Goal: Information Seeking & Learning: Learn about a topic

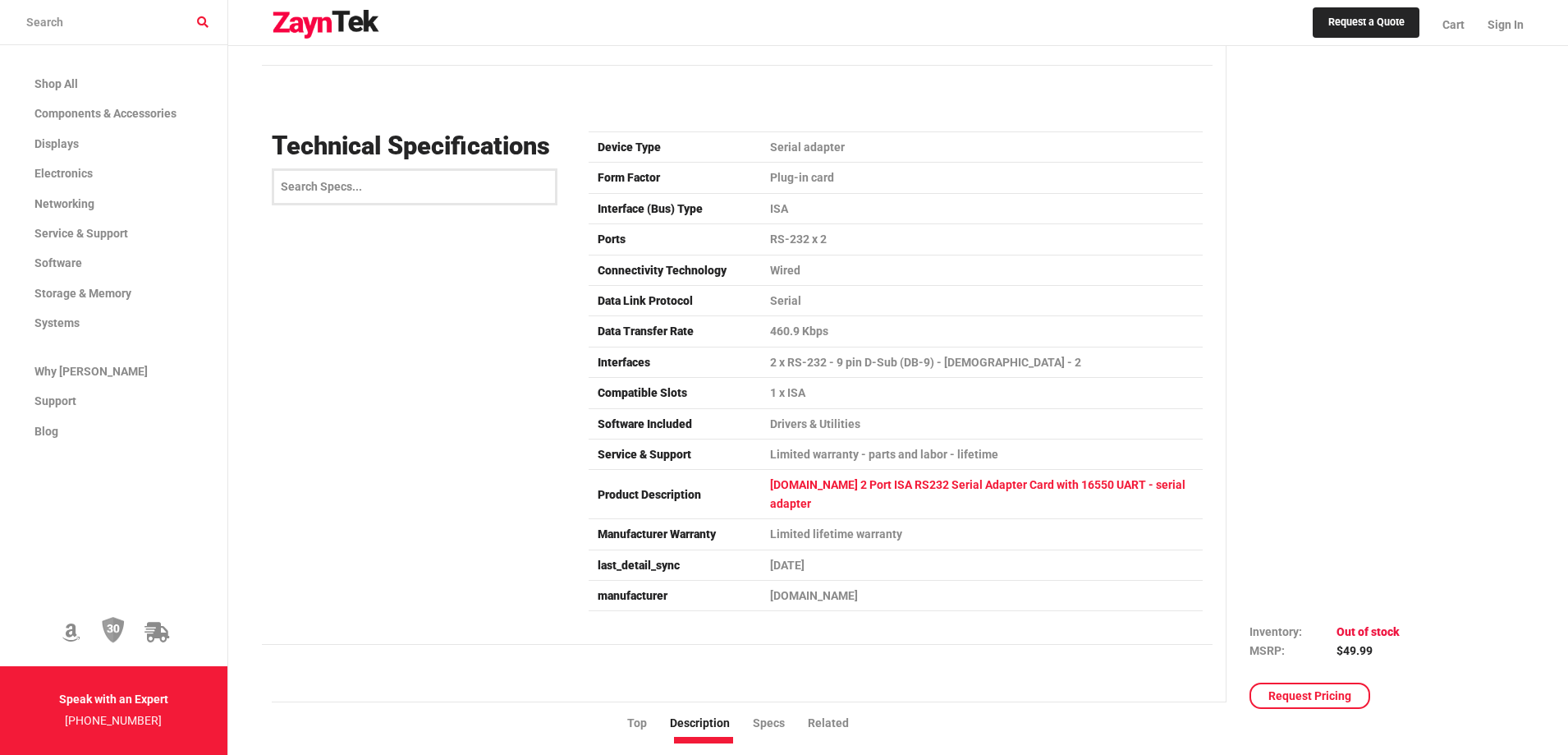
scroll to position [1068, 0]
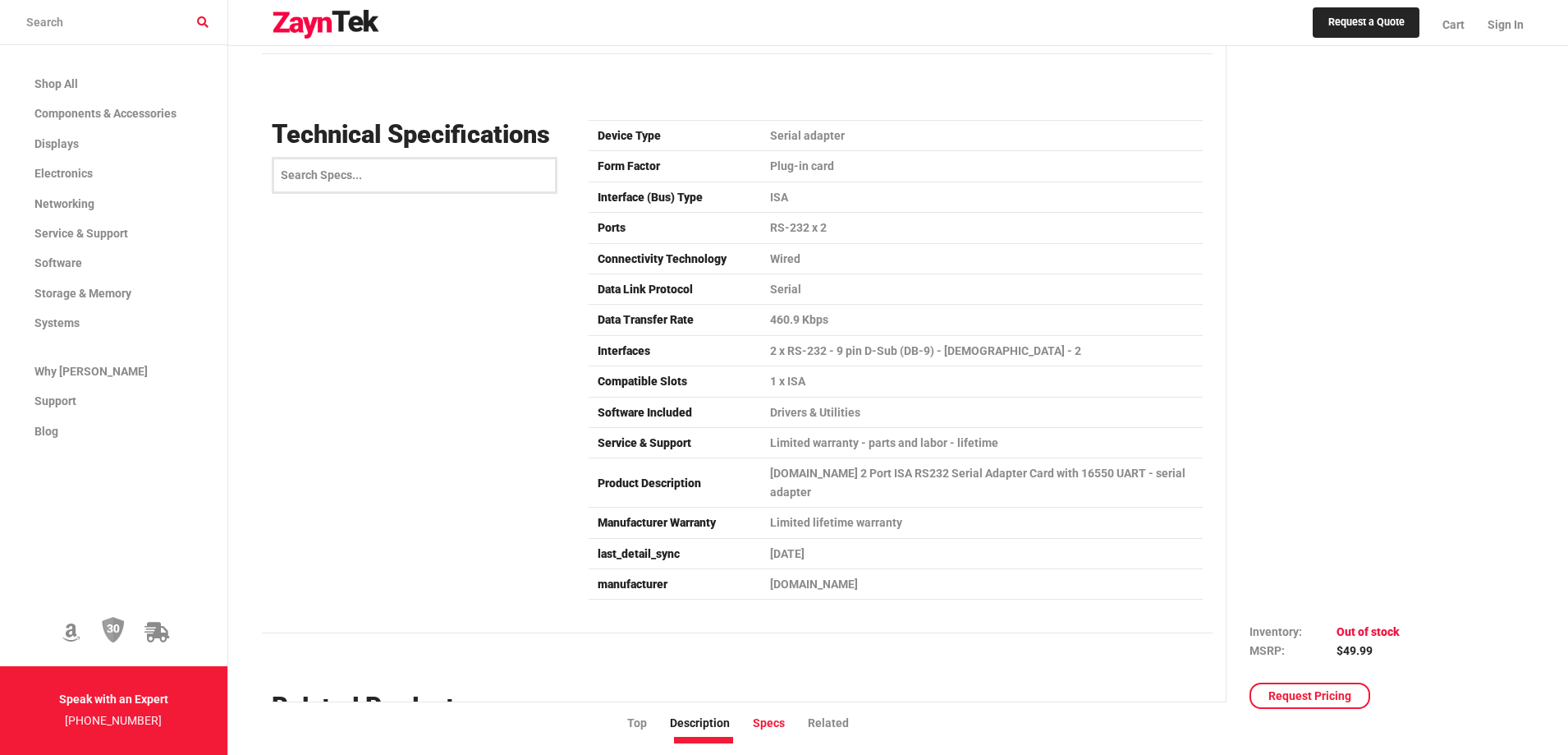
click at [769, 722] on li "Specs" at bounding box center [781, 722] width 55 height 18
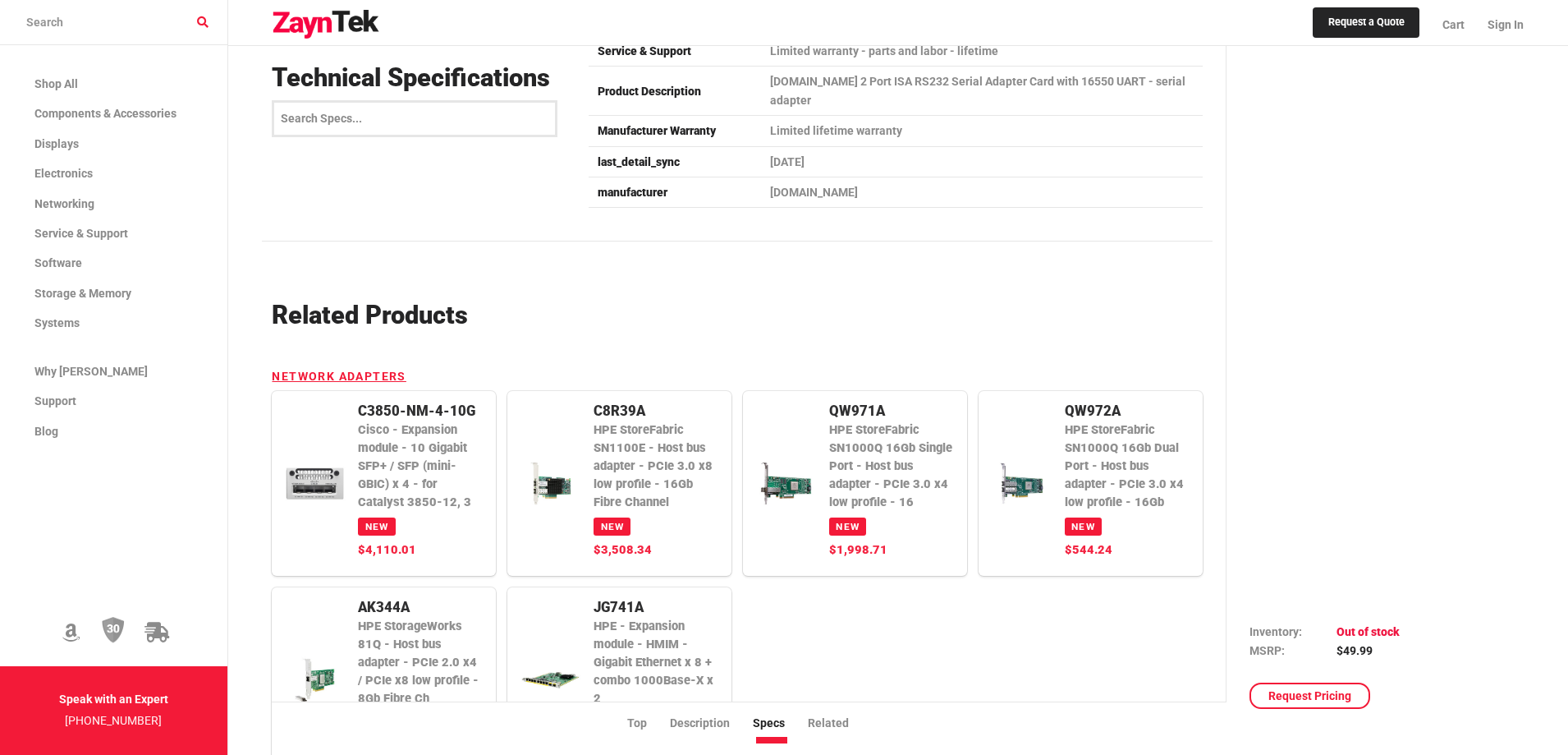
scroll to position [1049, 0]
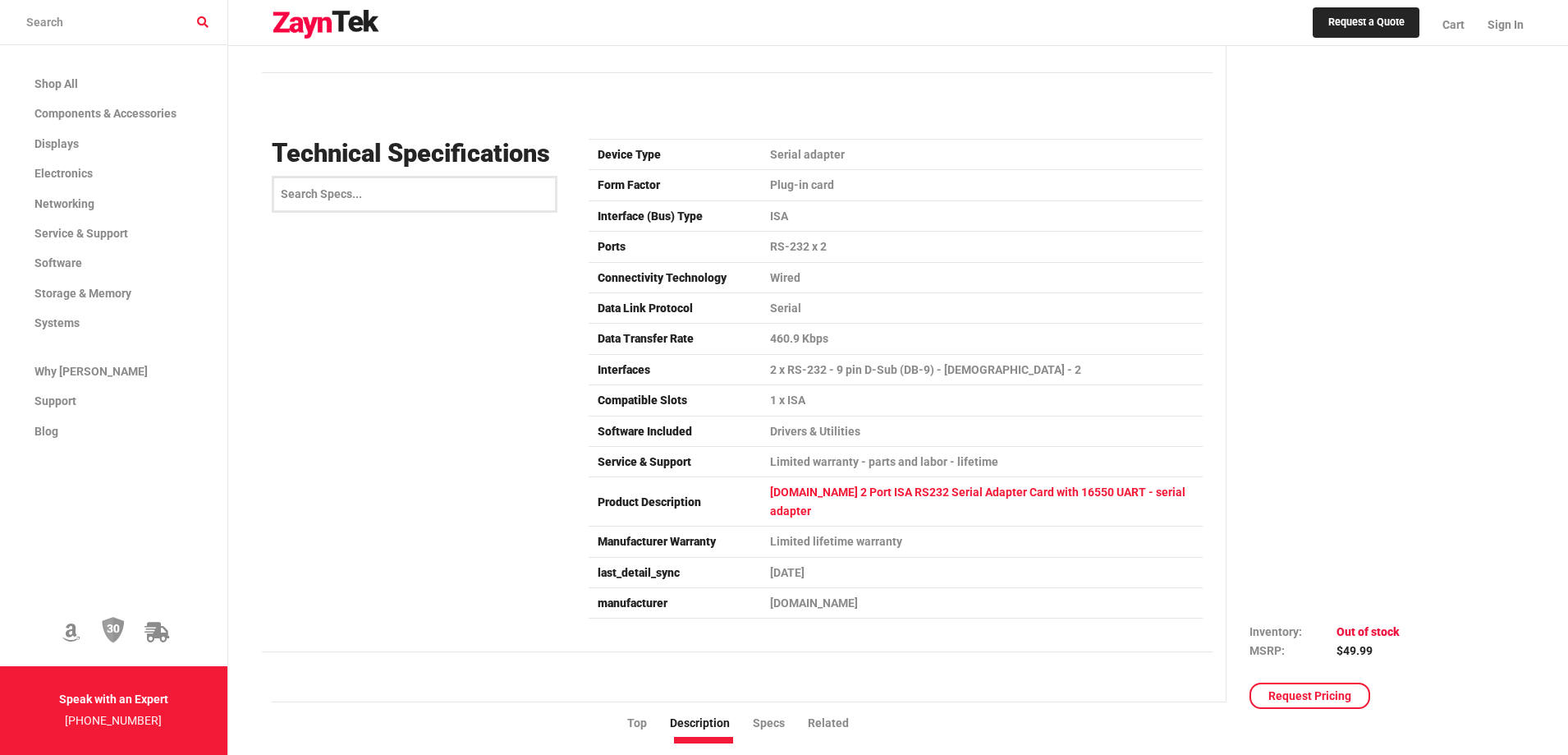
click at [801, 494] on td "[DOMAIN_NAME] 2 Port ISA RS232 Serial Adapter Card with 16550 UART - serial ada…" at bounding box center [981, 502] width 442 height 49
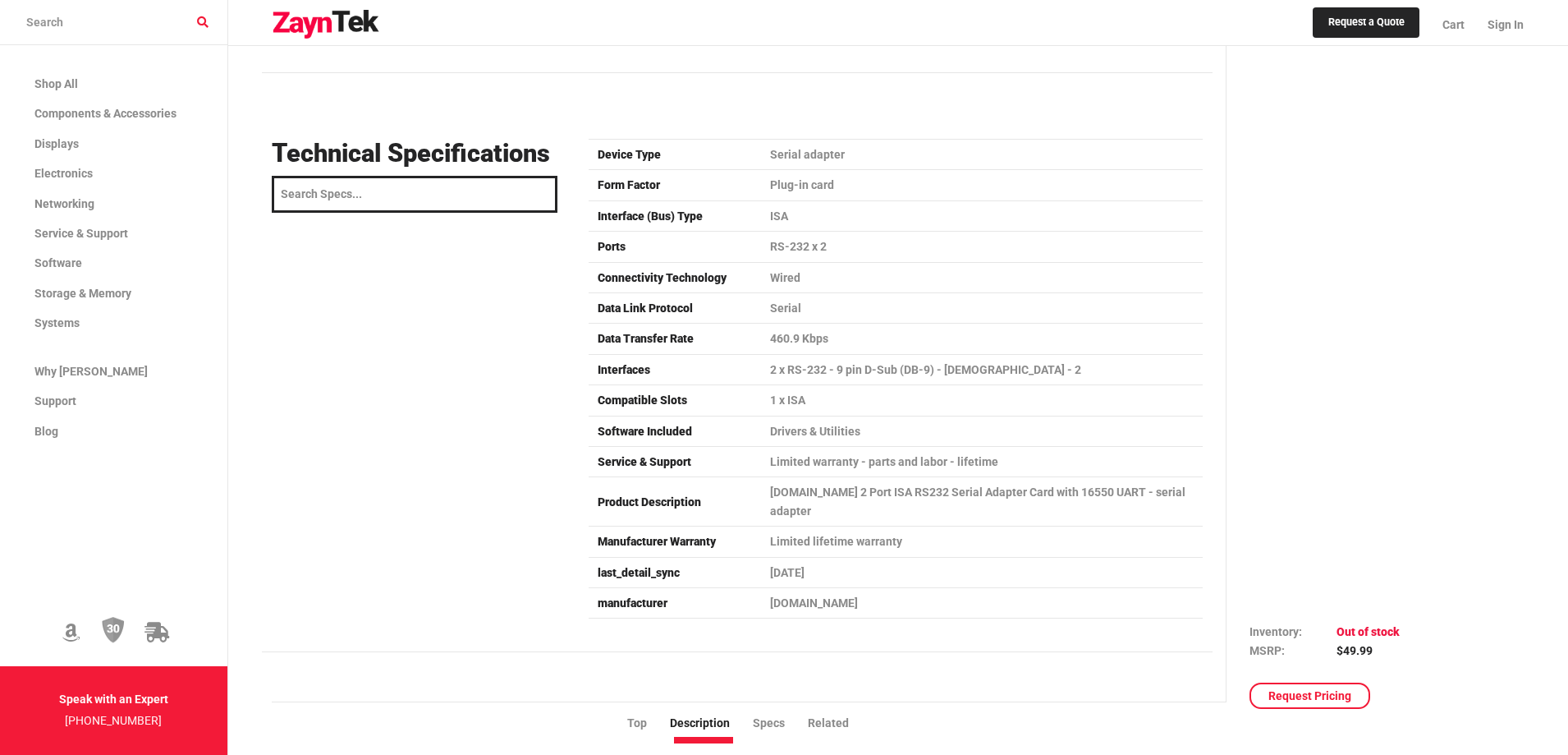
click at [371, 190] on input "search" at bounding box center [415, 194] width 286 height 37
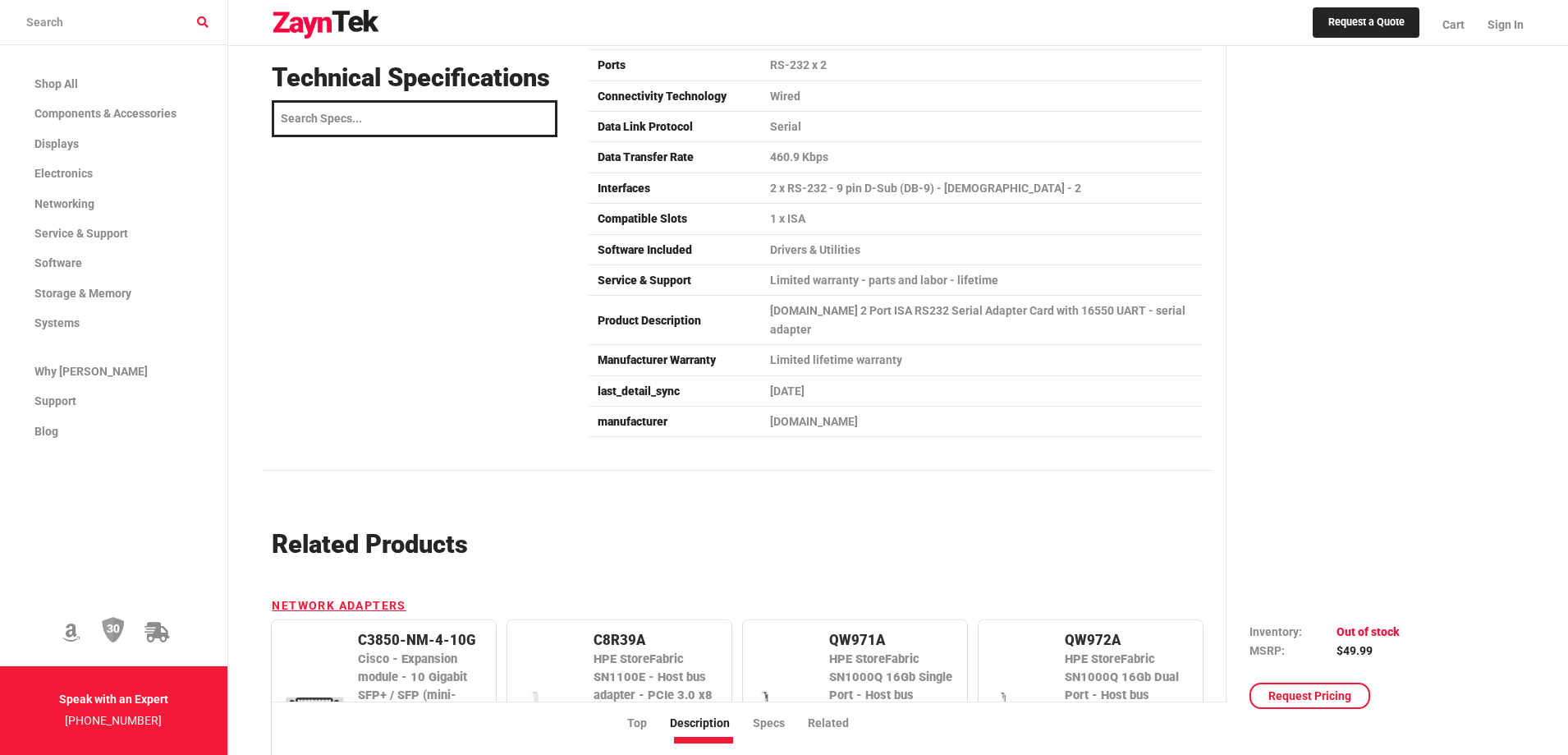
scroll to position [1232, 0]
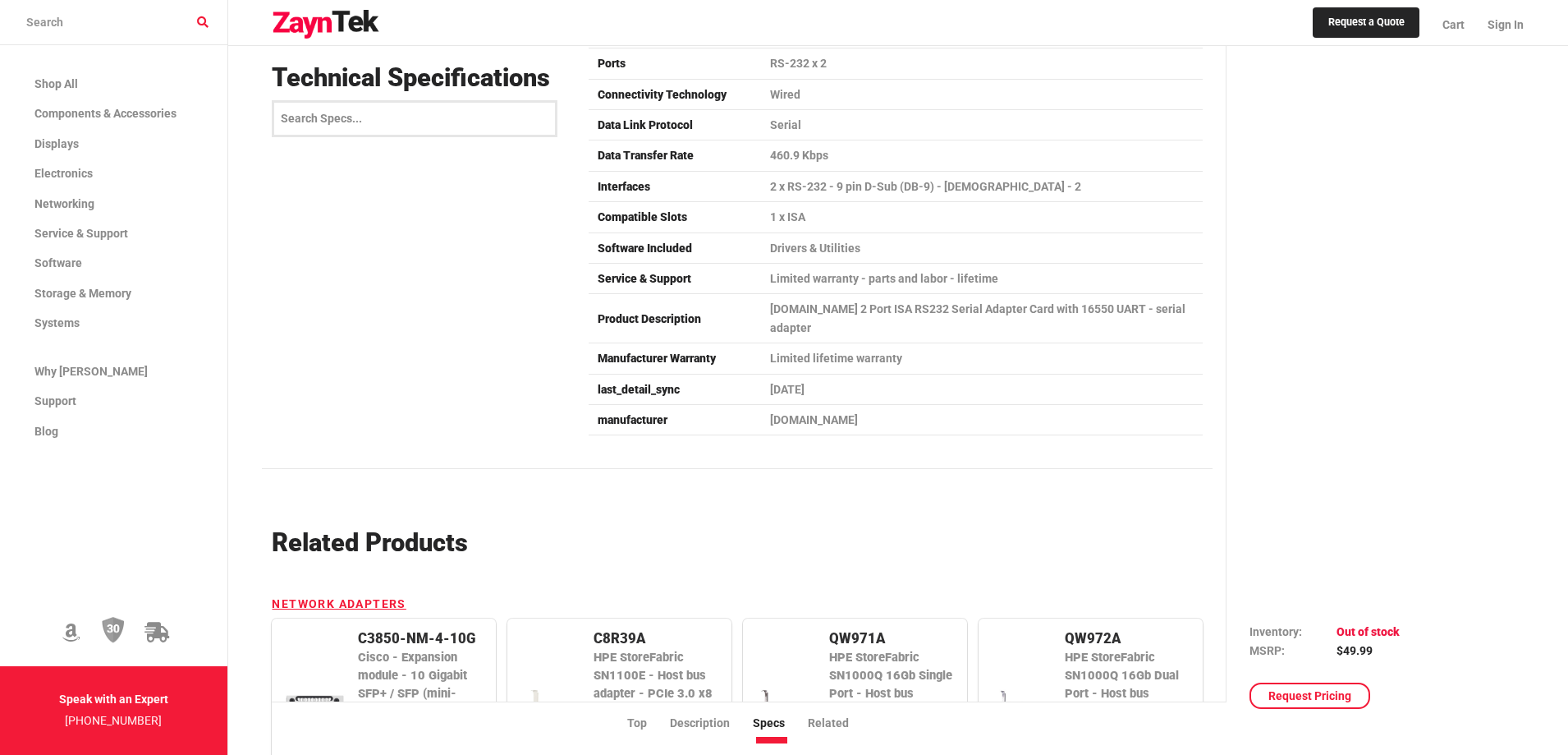
click at [768, 723] on li "Specs" at bounding box center [781, 722] width 55 height 18
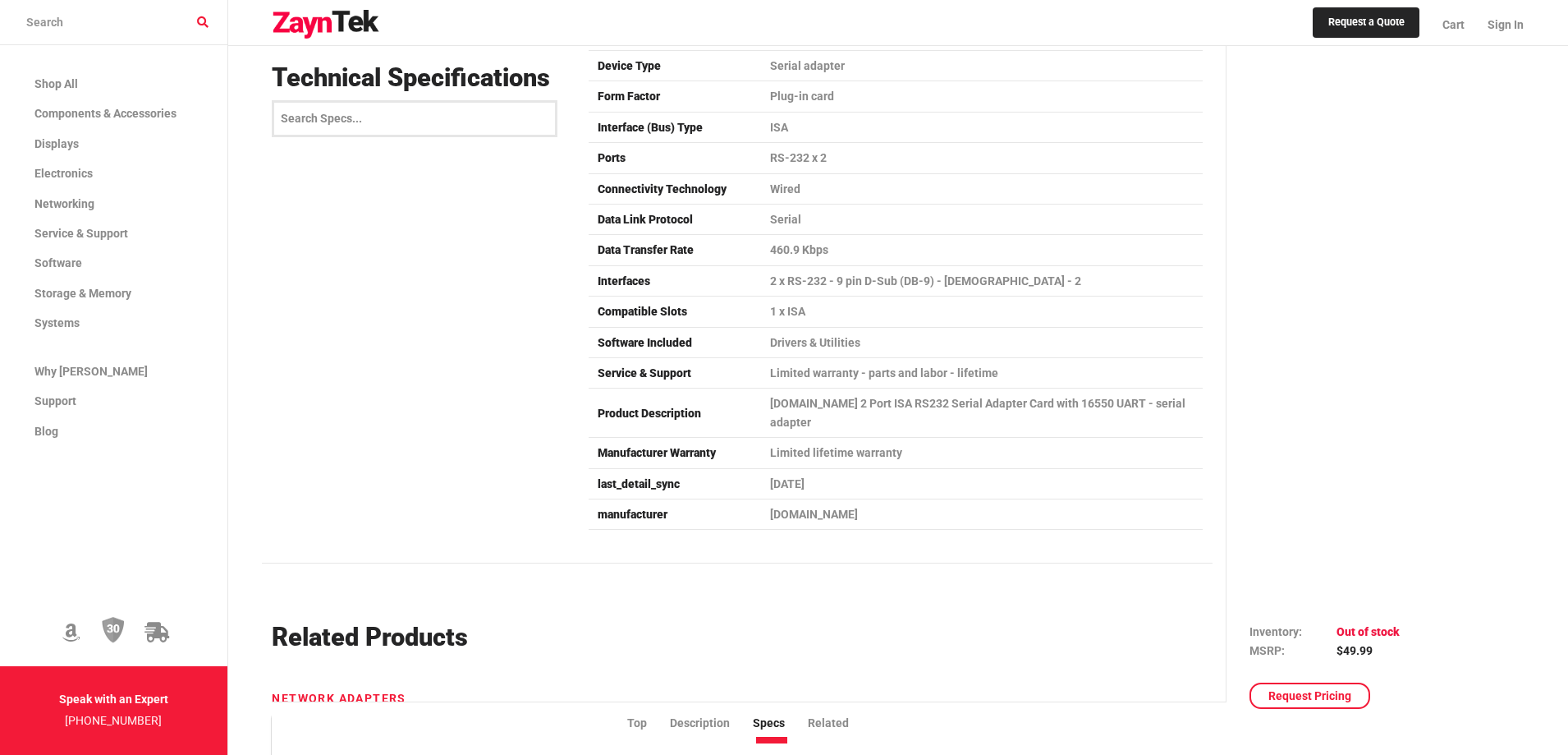
scroll to position [1131, 0]
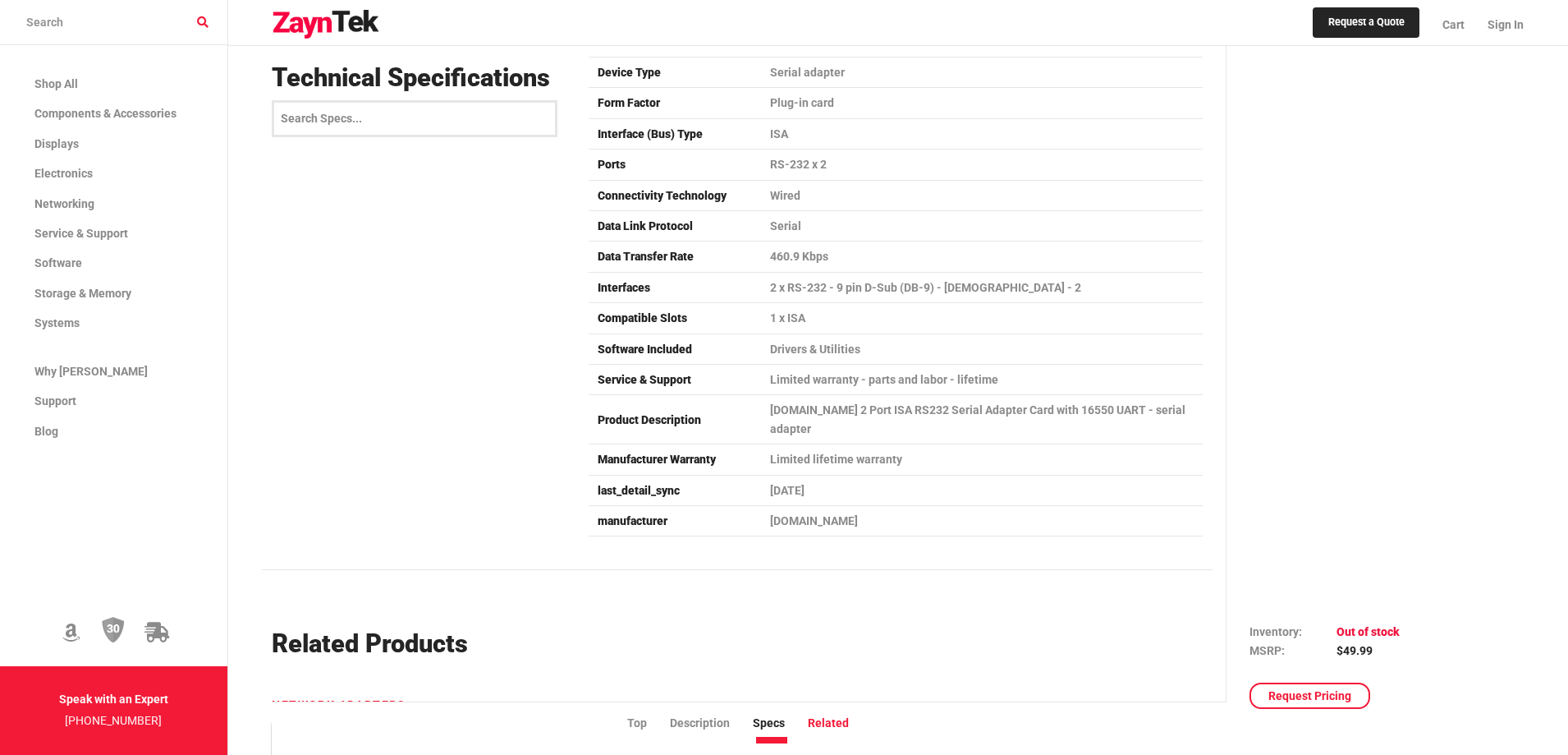
click at [835, 720] on li "Related" at bounding box center [840, 722] width 64 height 18
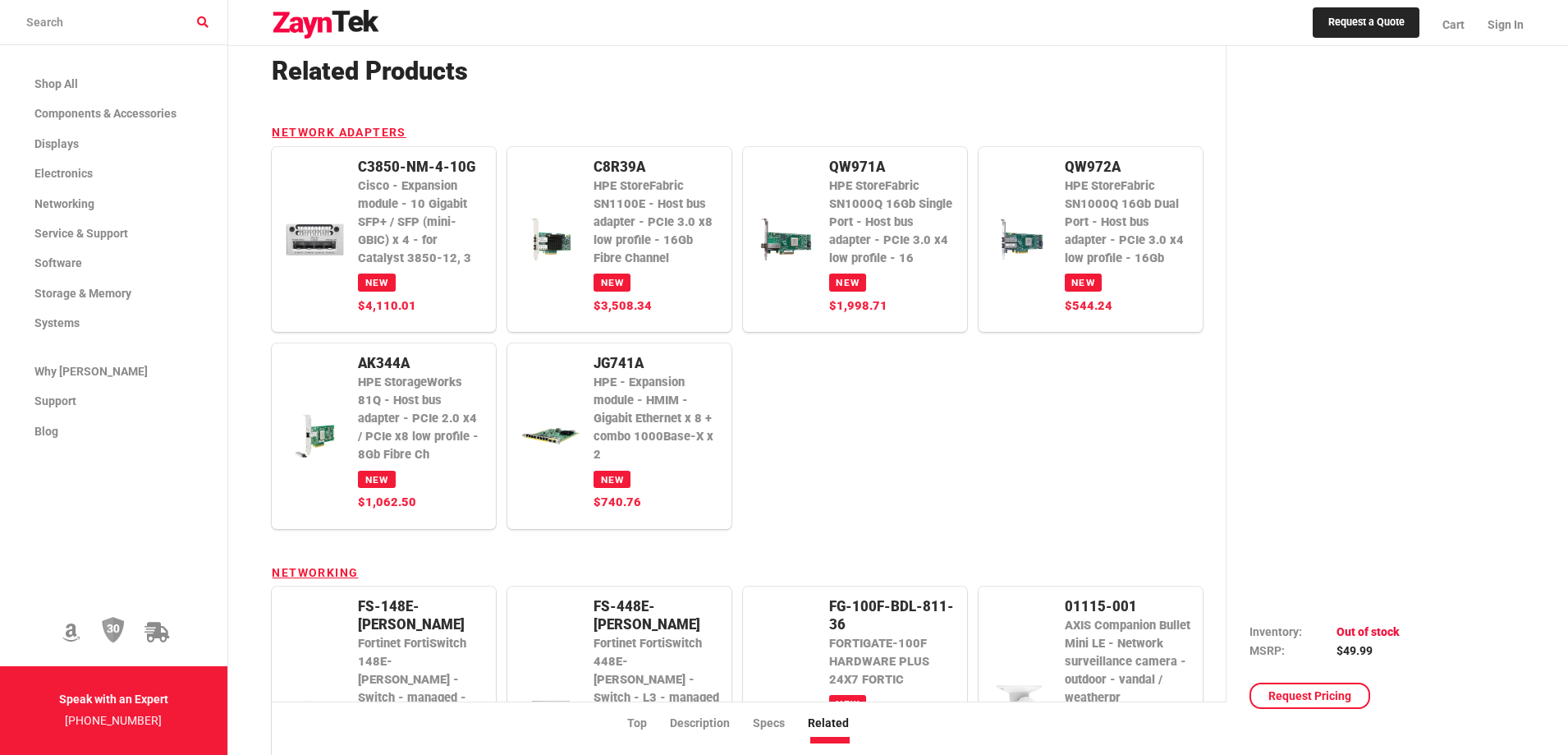
scroll to position [1713, 0]
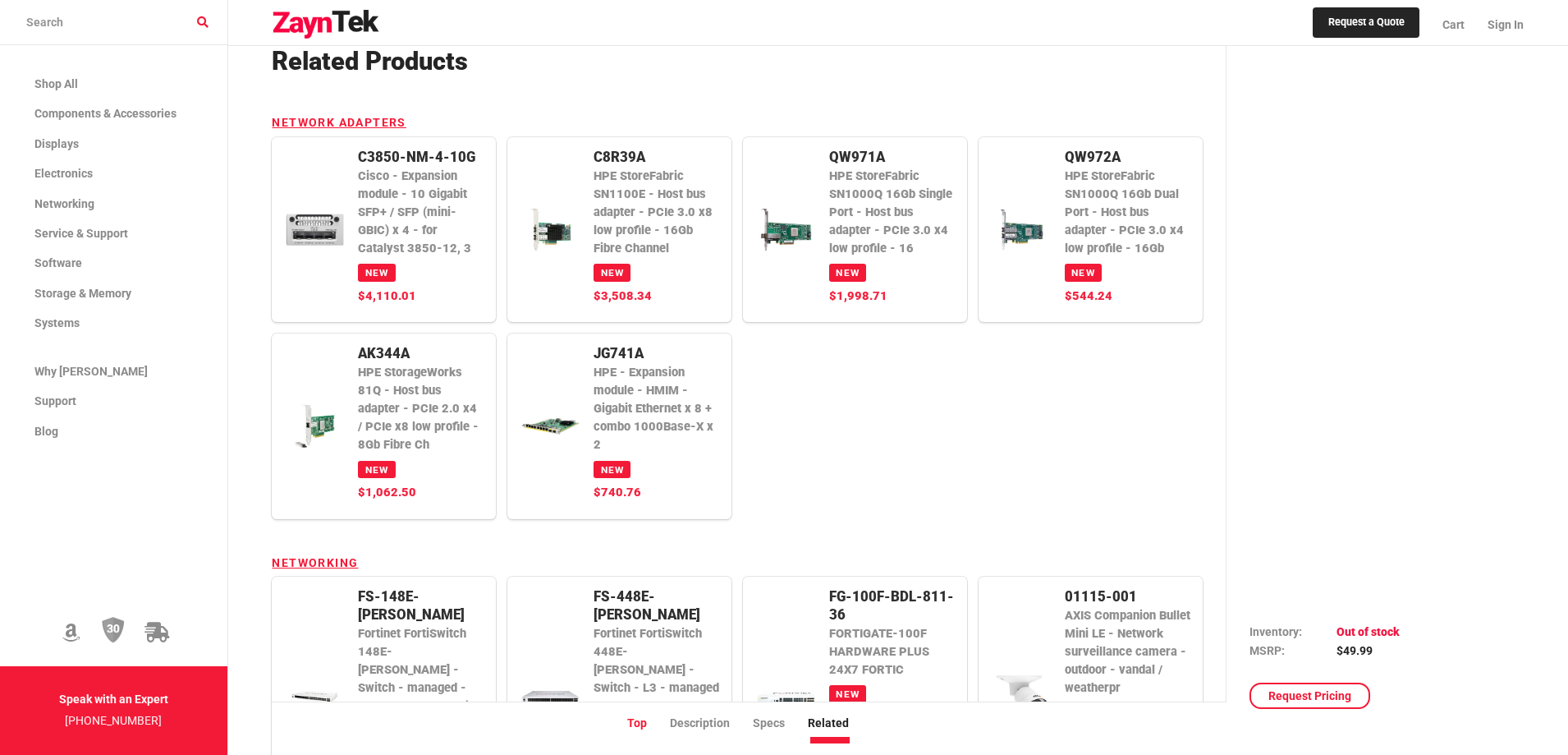
click at [645, 727] on li "Top" at bounding box center [648, 722] width 43 height 18
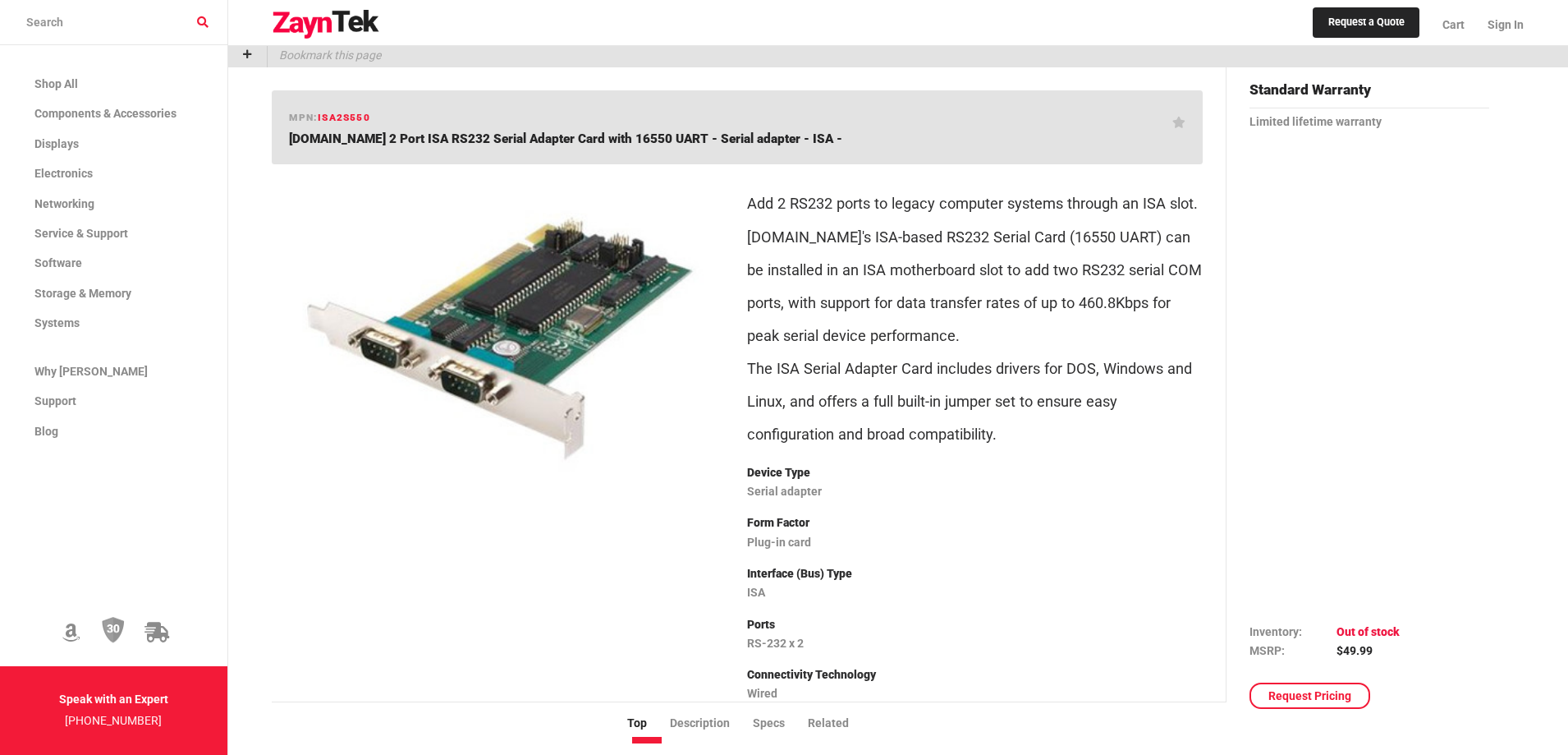
scroll to position [0, 0]
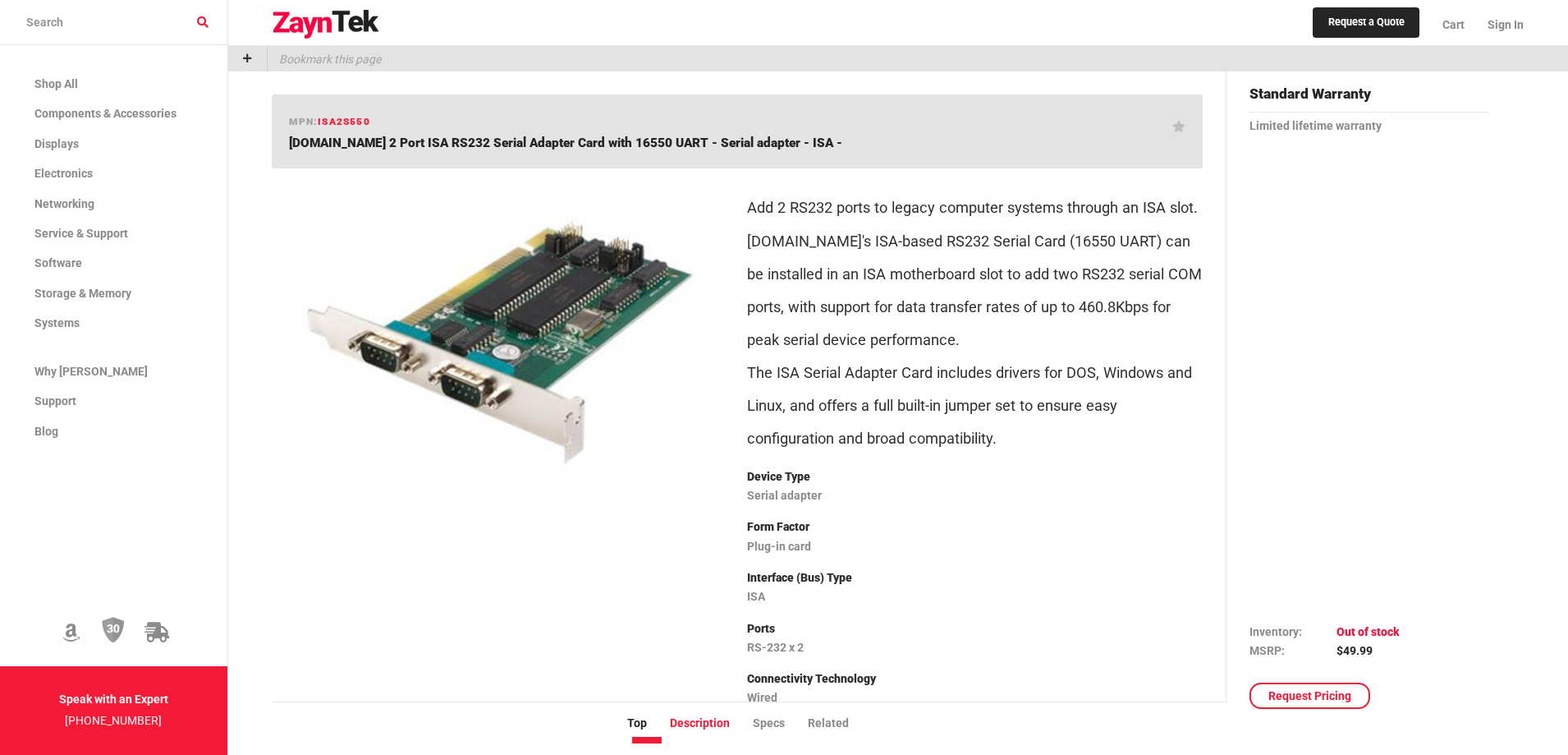
click at [697, 719] on li "Description" at bounding box center [711, 722] width 83 height 18
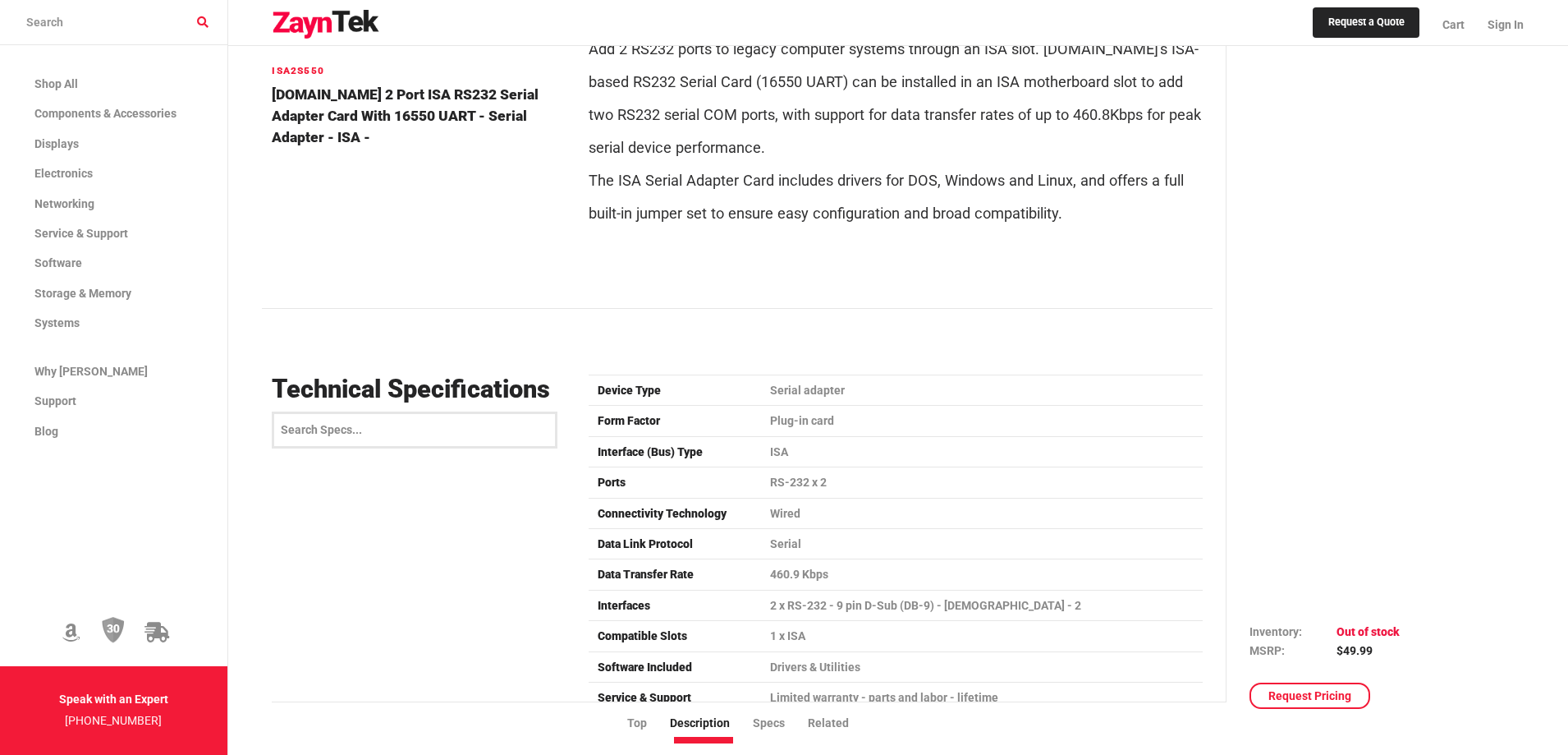
scroll to position [823, 0]
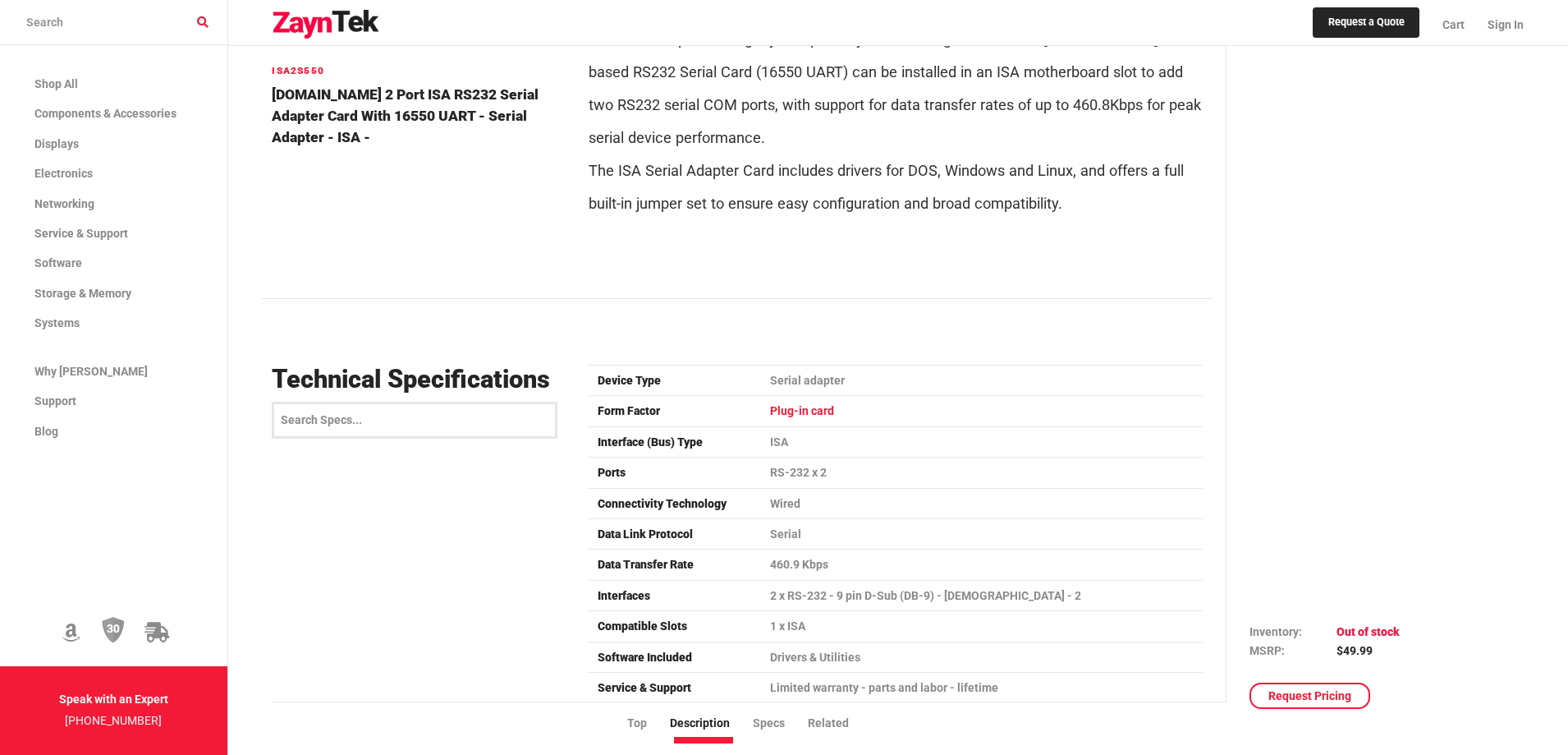
click at [797, 409] on td "Plug-in card" at bounding box center [981, 411] width 442 height 31
click at [784, 438] on td "ISA" at bounding box center [981, 441] width 442 height 31
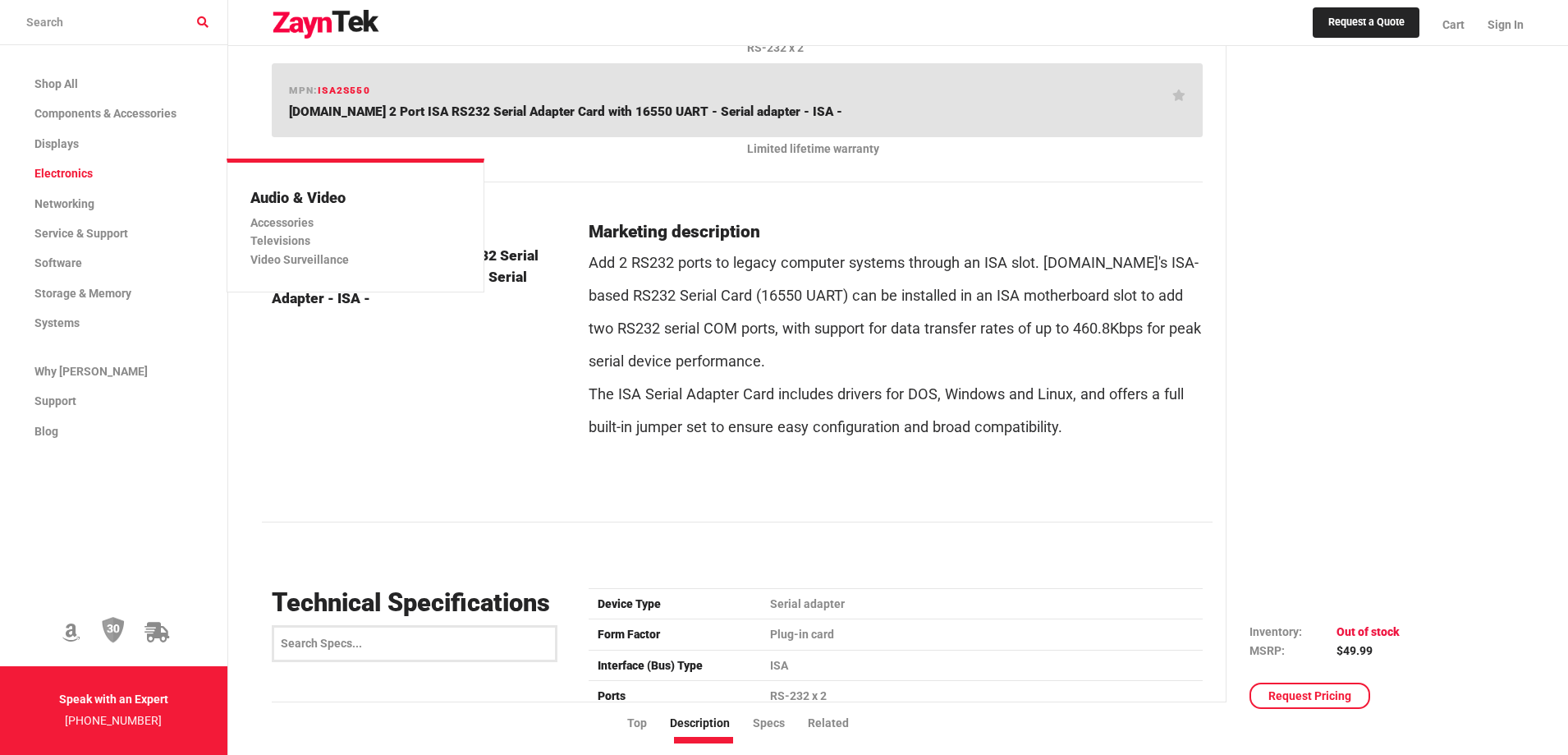
scroll to position [577, 0]
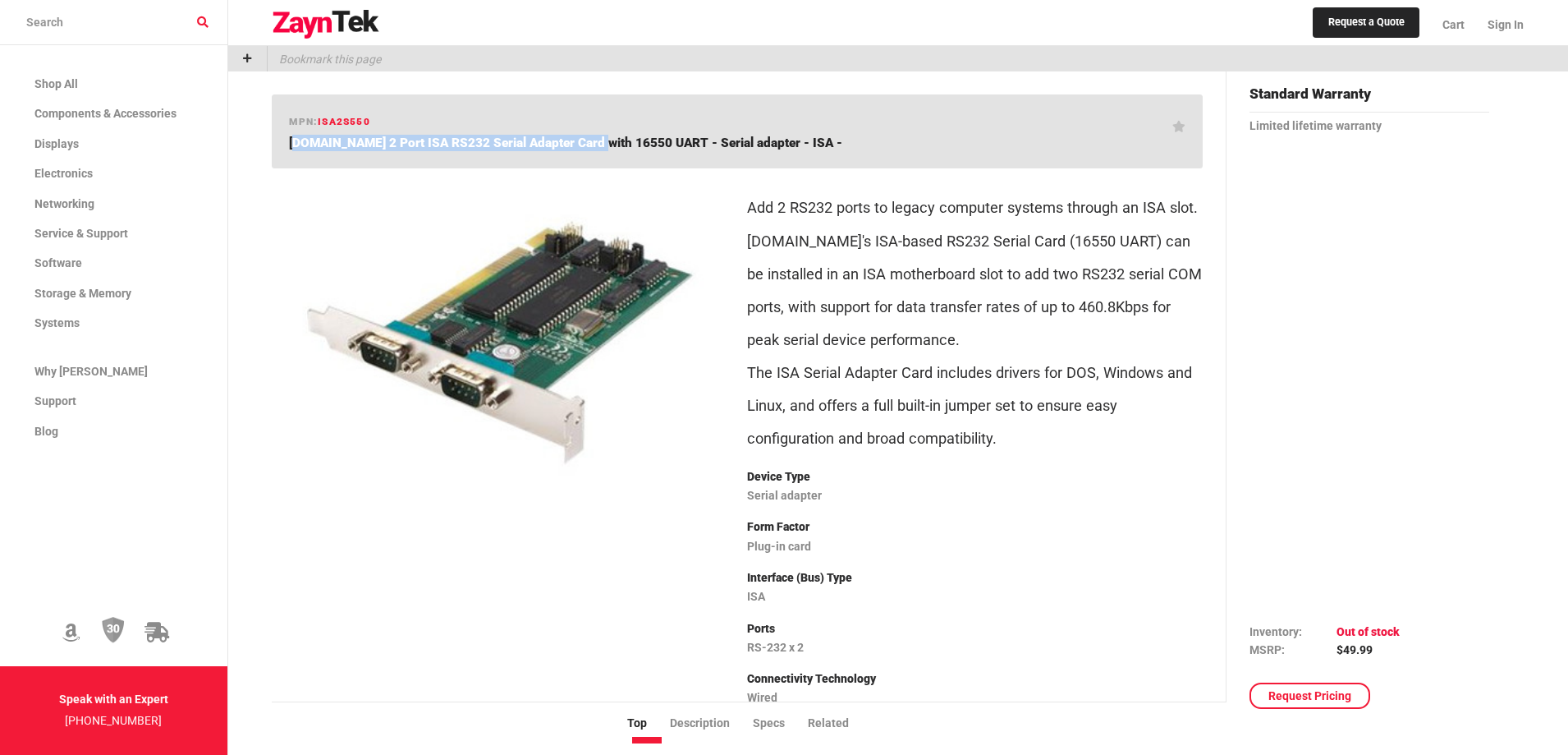
drag, startPoint x: 287, startPoint y: 139, endPoint x: 587, endPoint y: 142, distance: 300.0
click at [587, 142] on span "[DOMAIN_NAME] 2 Port ISA RS232 Serial Adapter Card with 16550 UART - Serial ada…" at bounding box center [565, 142] width 553 height 15
copy span "[DOMAIN_NAME] 2 Port ISA RS232 Serial Adapter Card"
